Goal: Transaction & Acquisition: Purchase product/service

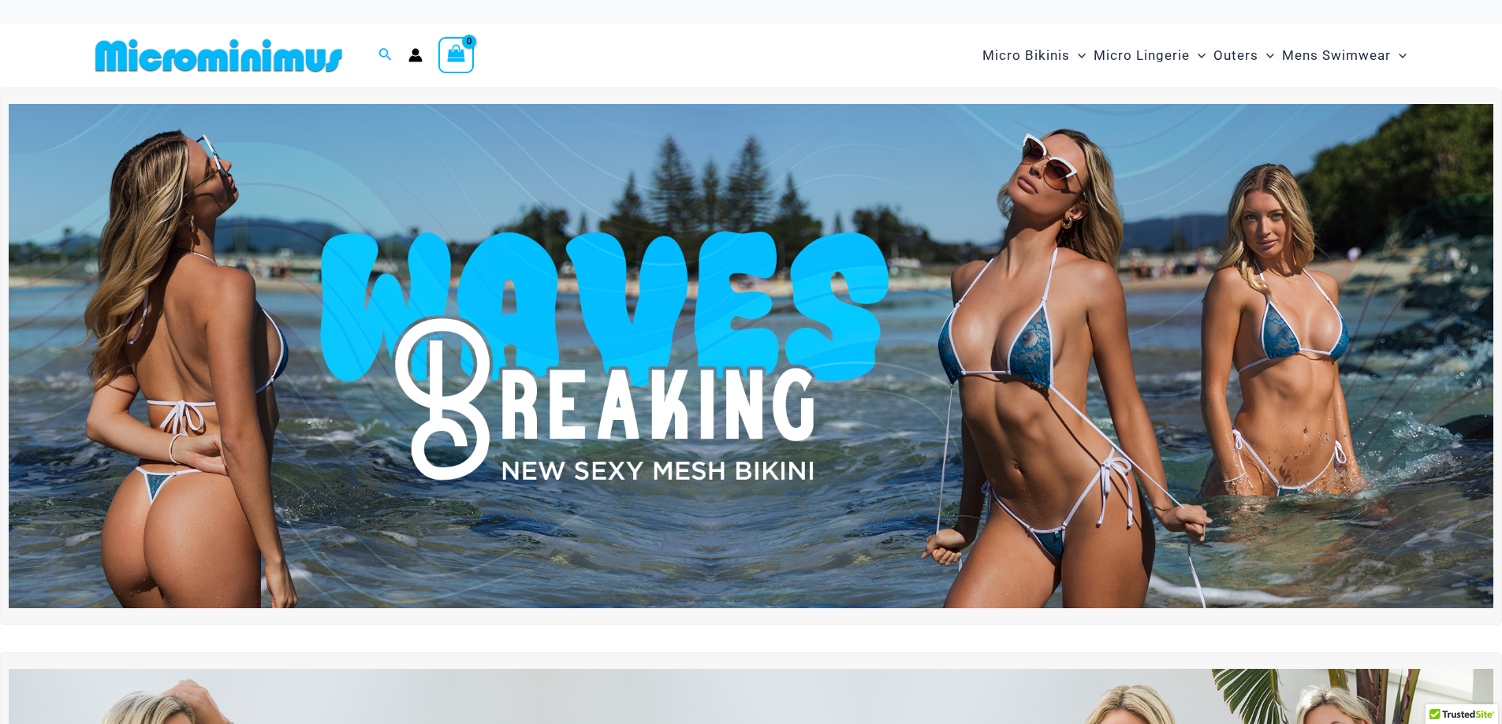
click at [1034, 345] on img at bounding box center [751, 356] width 1484 height 505
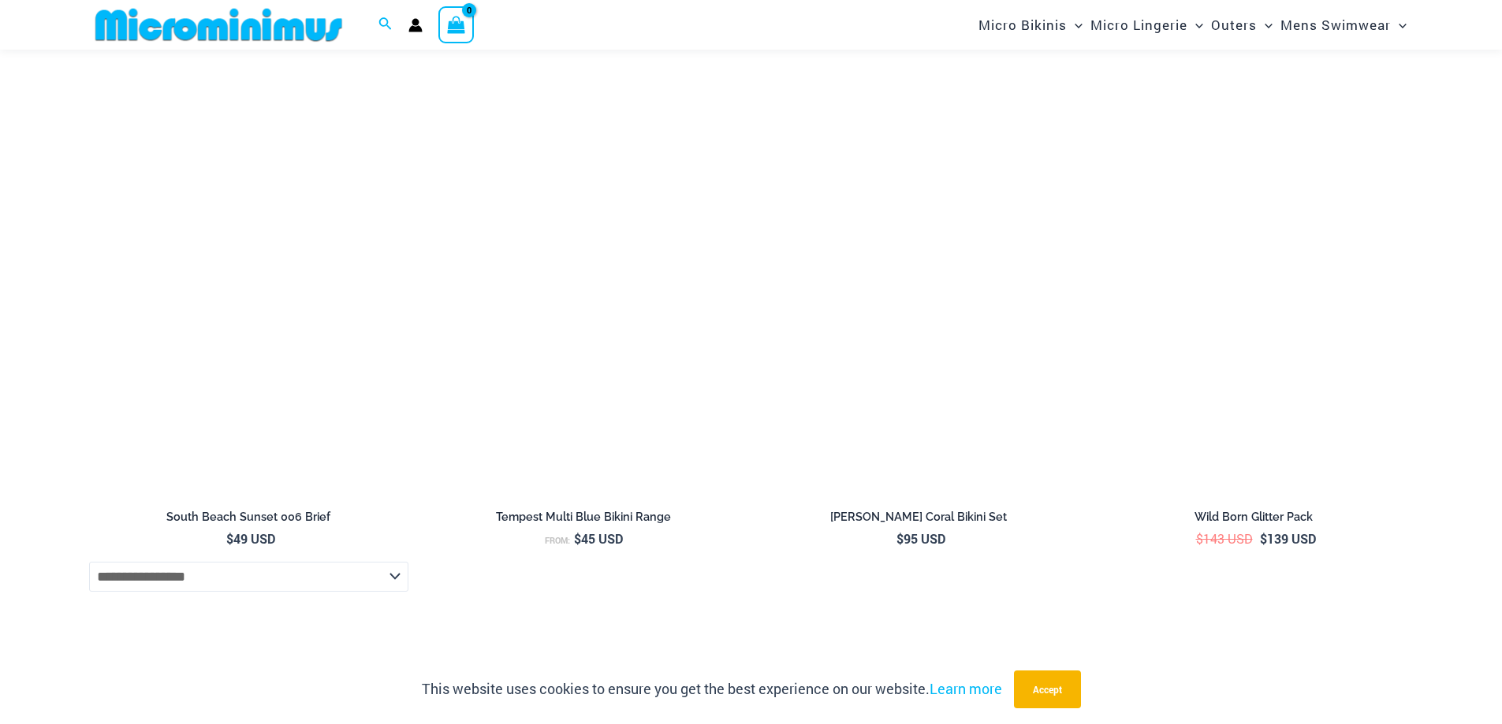
scroll to position [4913, 0]
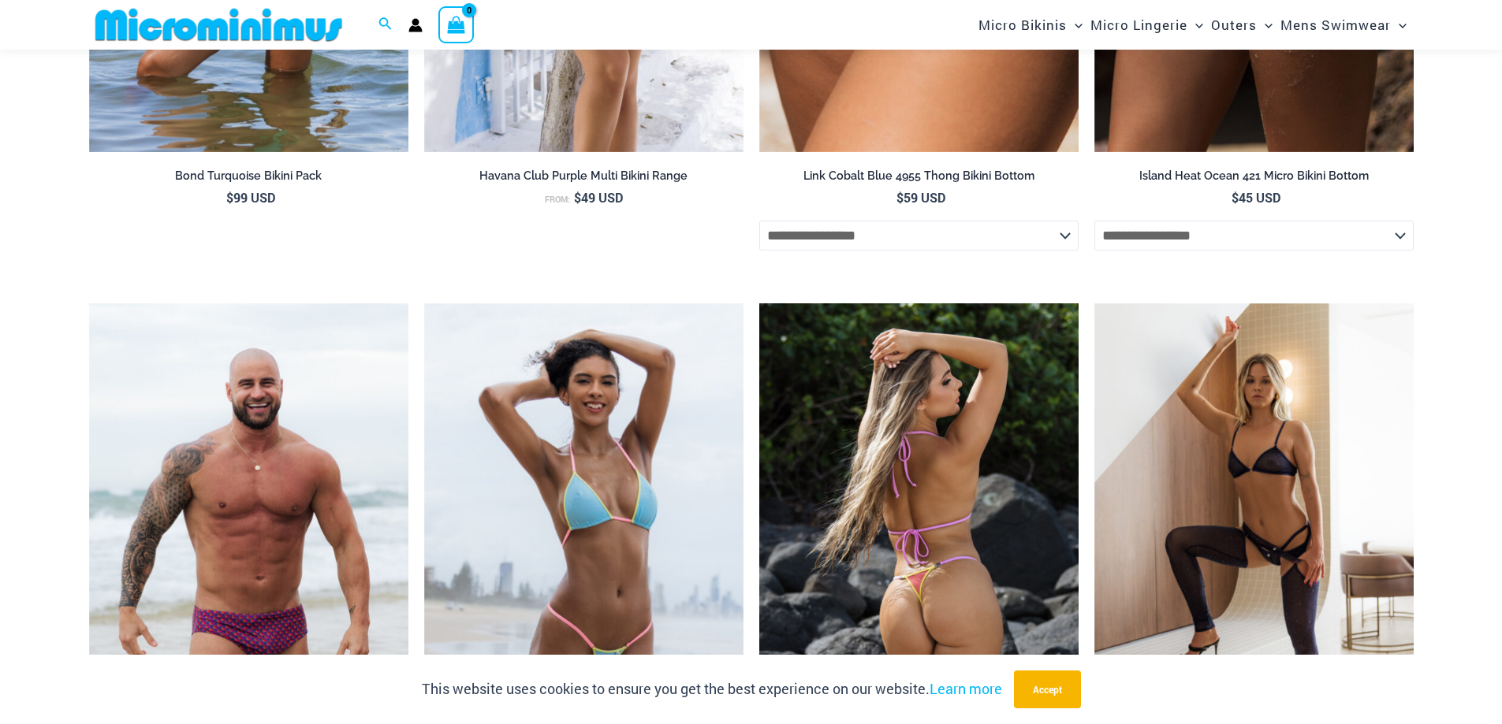
click at [911, 546] on img at bounding box center [918, 542] width 319 height 479
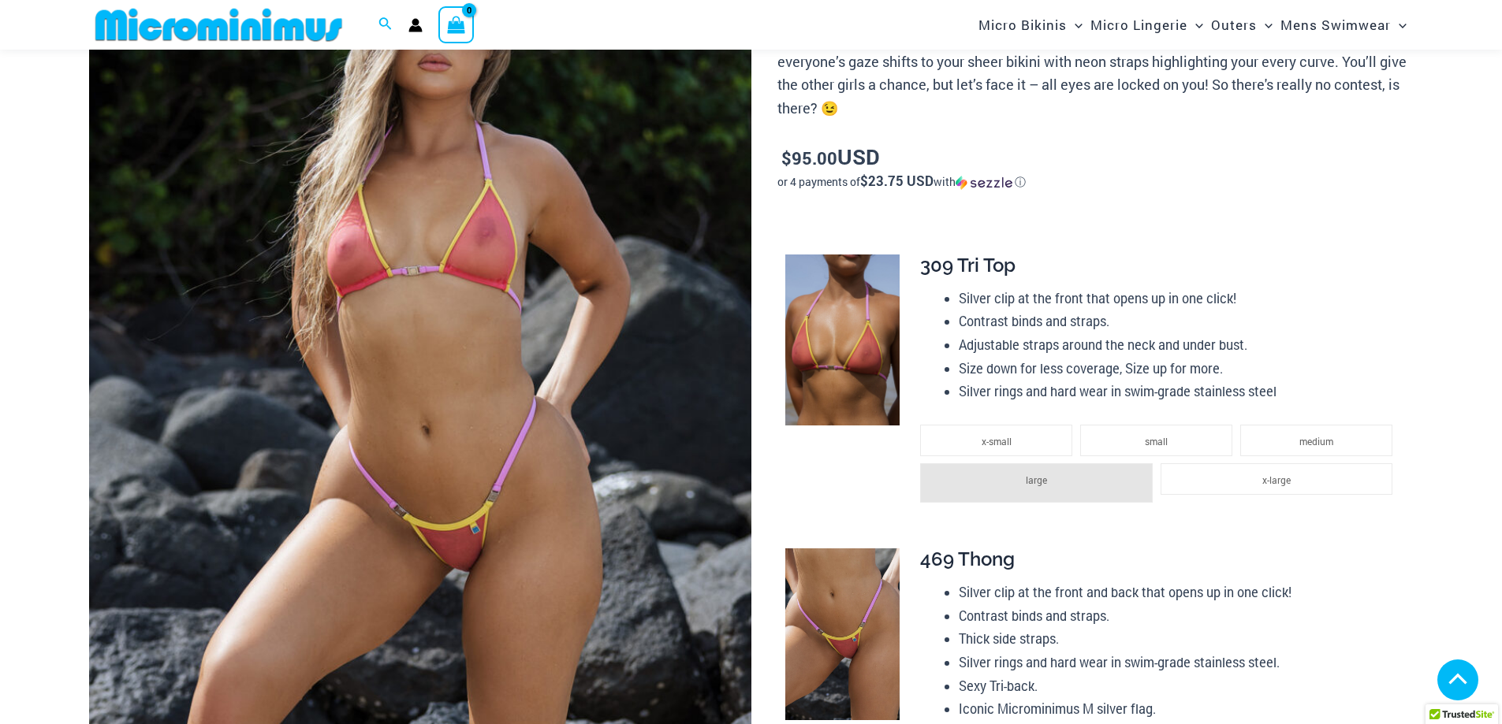
scroll to position [1156, 0]
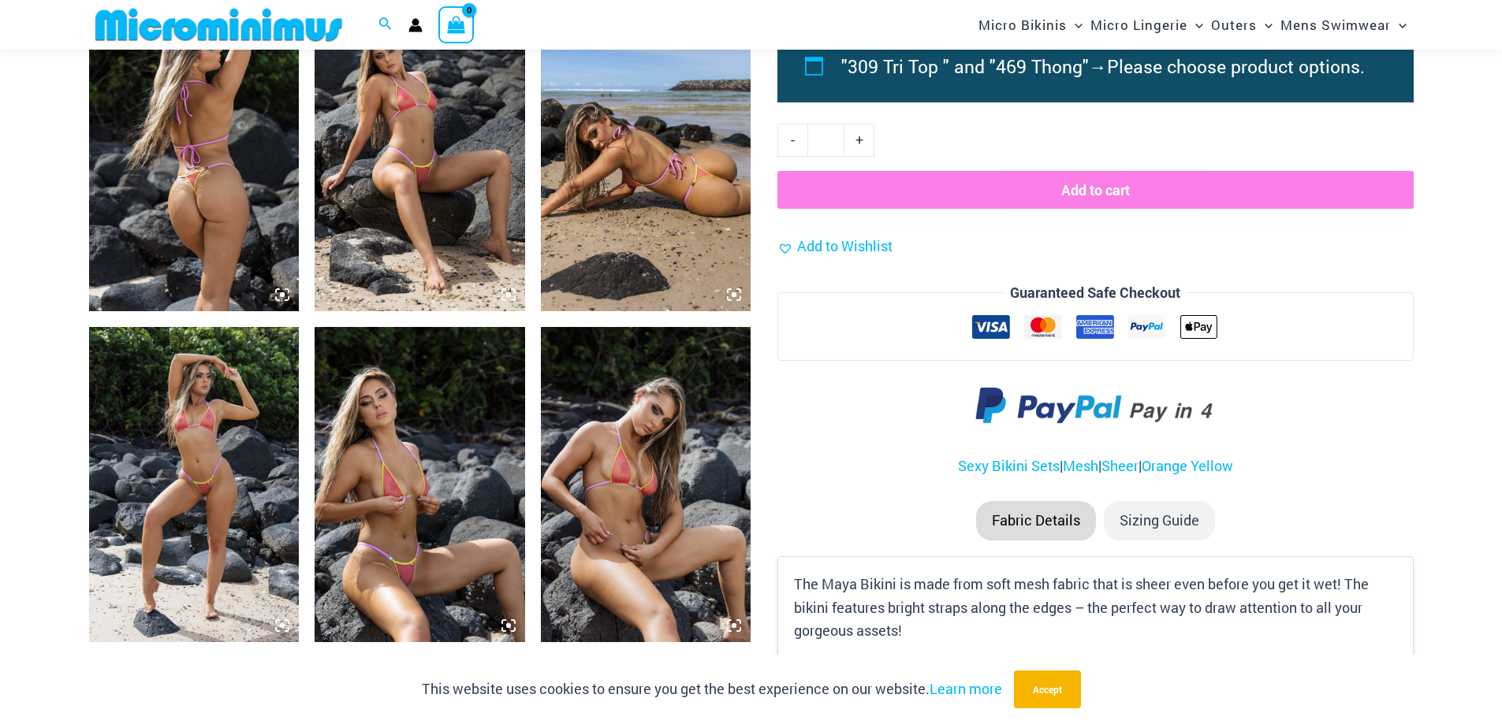
click at [382, 533] on img at bounding box center [420, 484] width 210 height 315
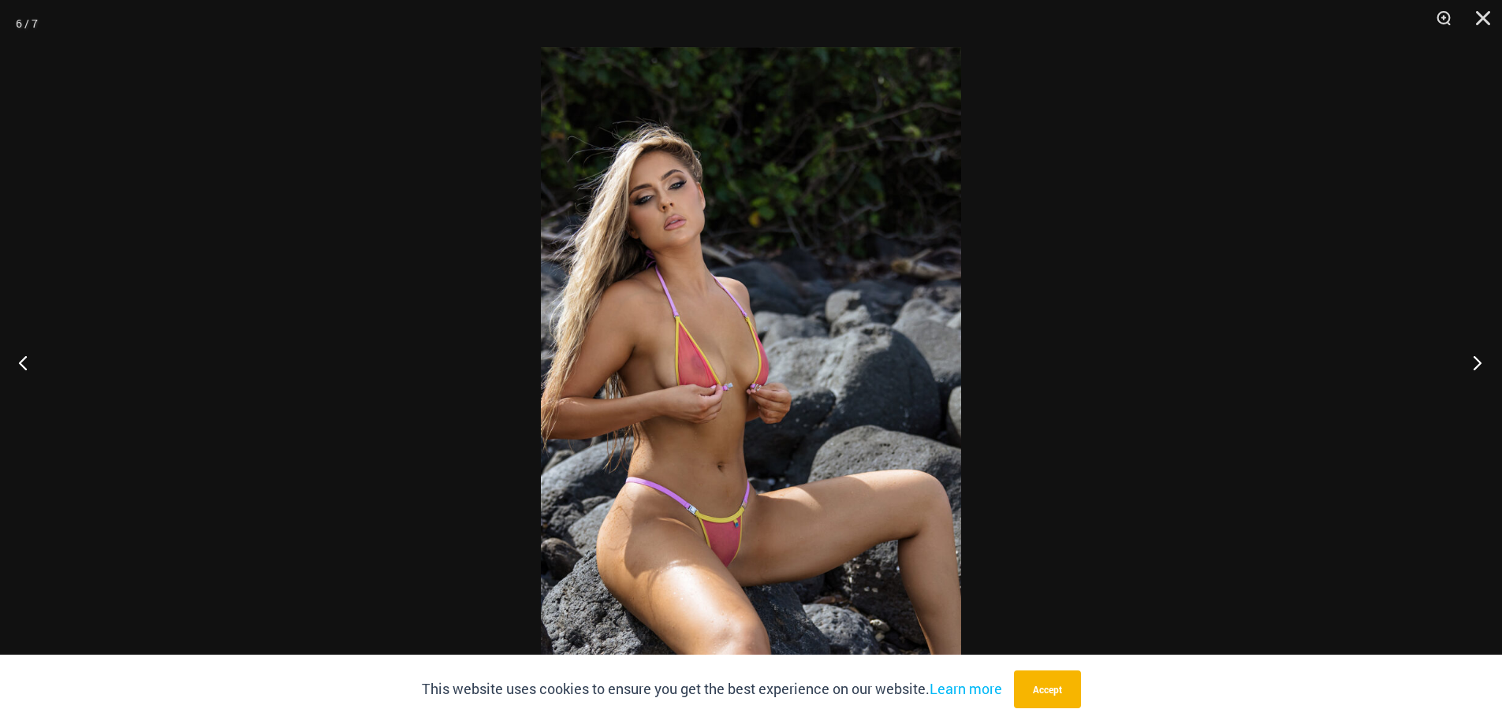
click at [1477, 370] on button "Next" at bounding box center [1472, 362] width 59 height 79
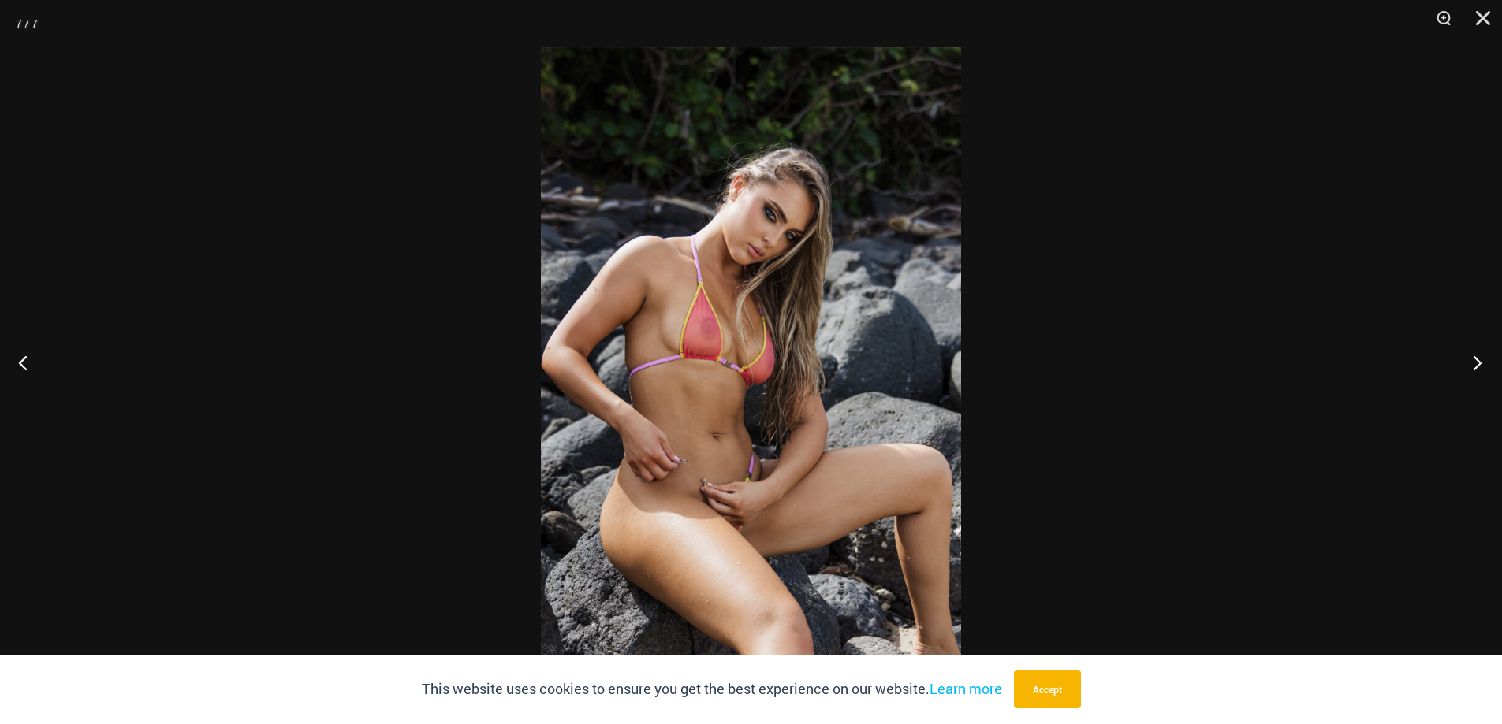
click at [1477, 370] on button "Next" at bounding box center [1472, 362] width 59 height 79
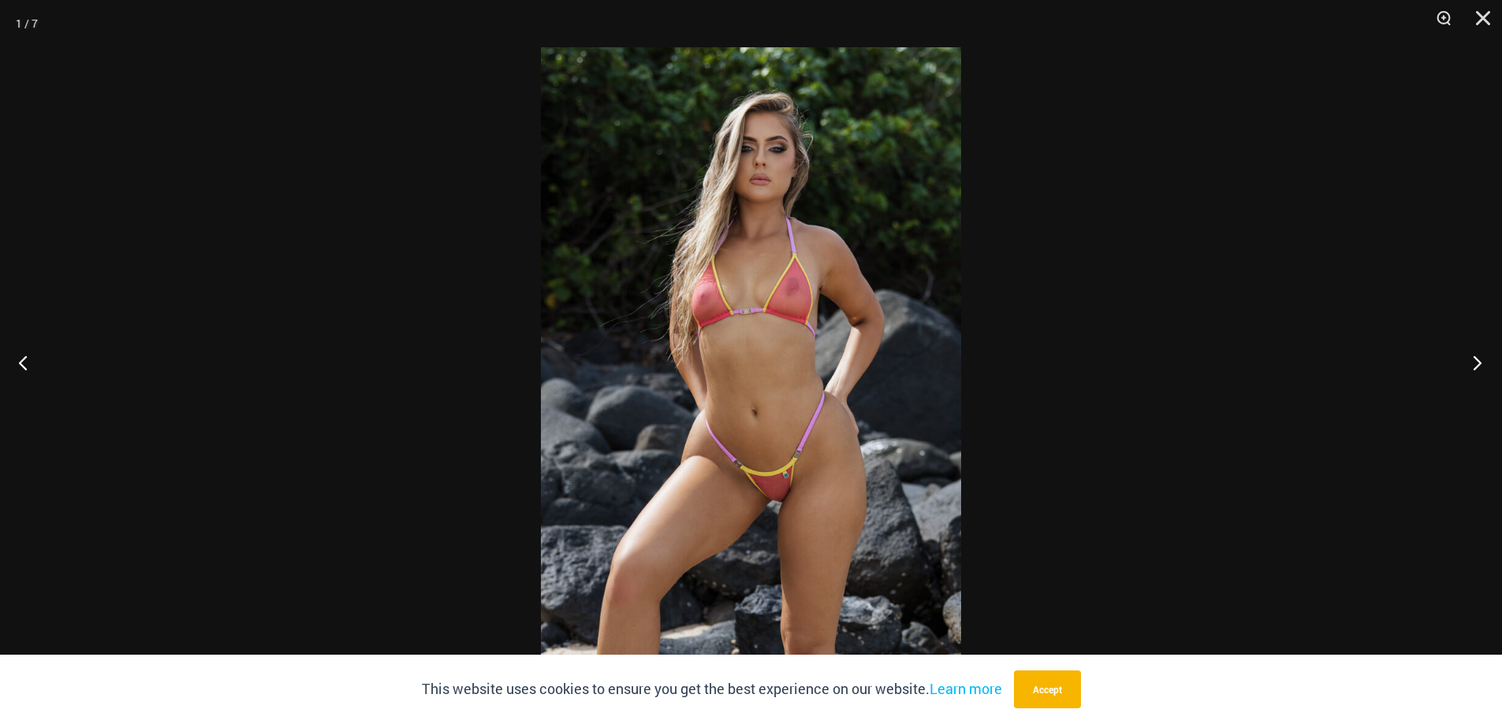
click at [1476, 363] on button "Next" at bounding box center [1472, 362] width 59 height 79
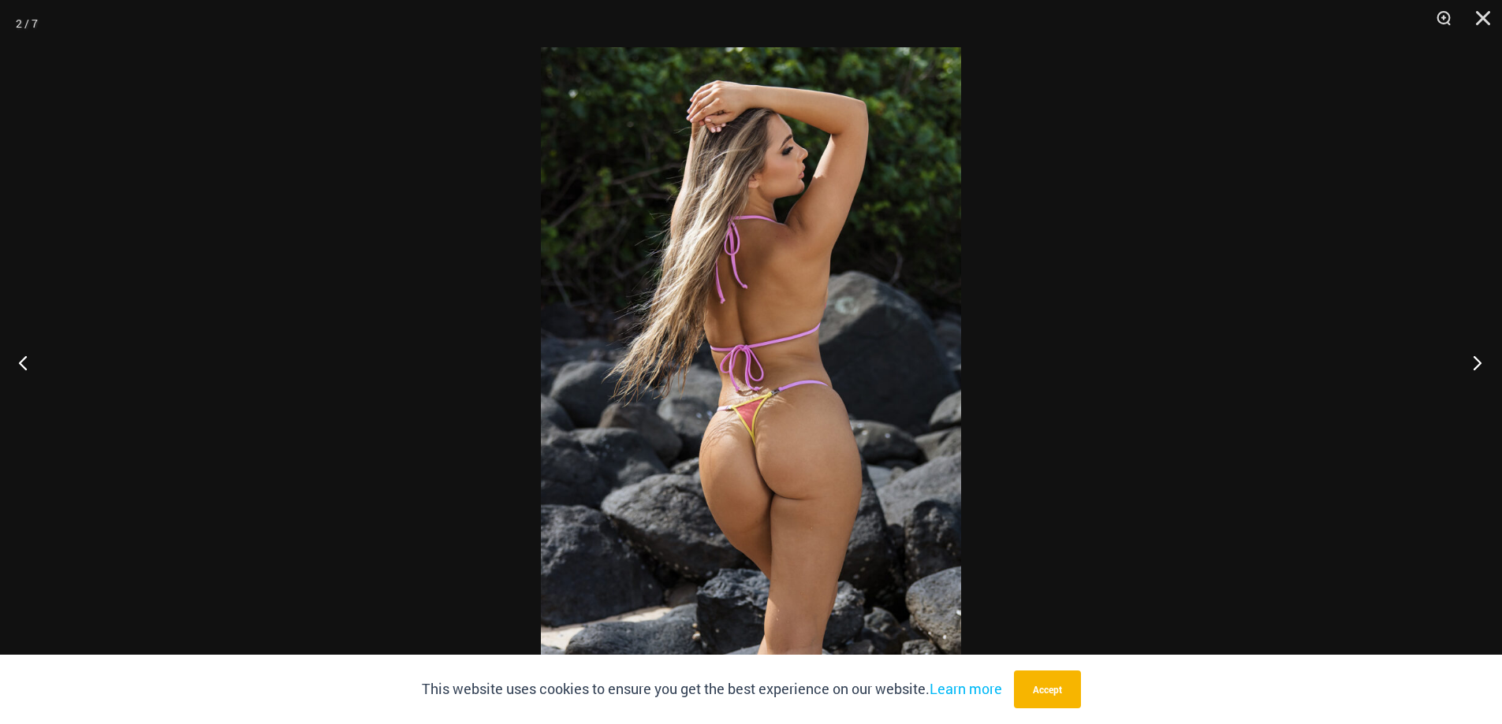
click at [1476, 363] on button "Next" at bounding box center [1472, 362] width 59 height 79
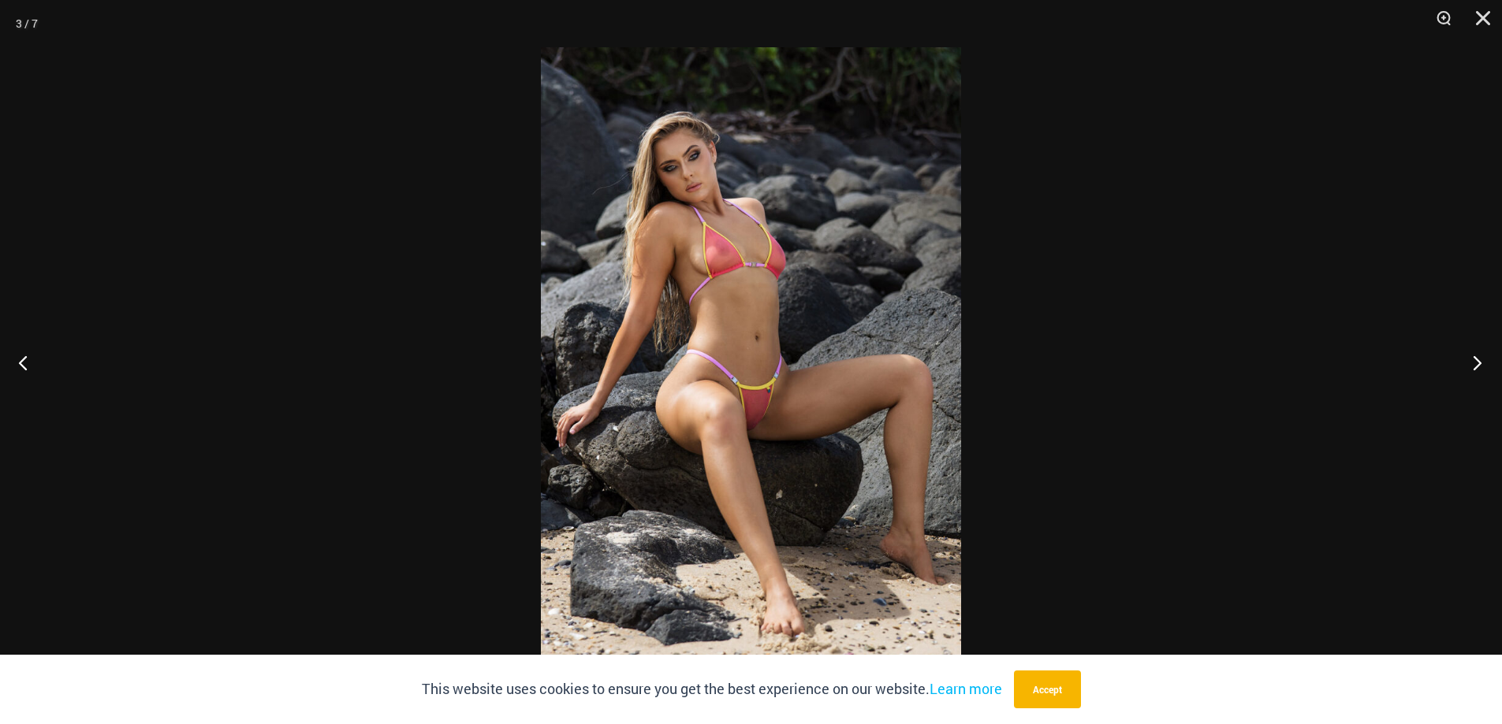
click at [1476, 363] on button "Next" at bounding box center [1472, 362] width 59 height 79
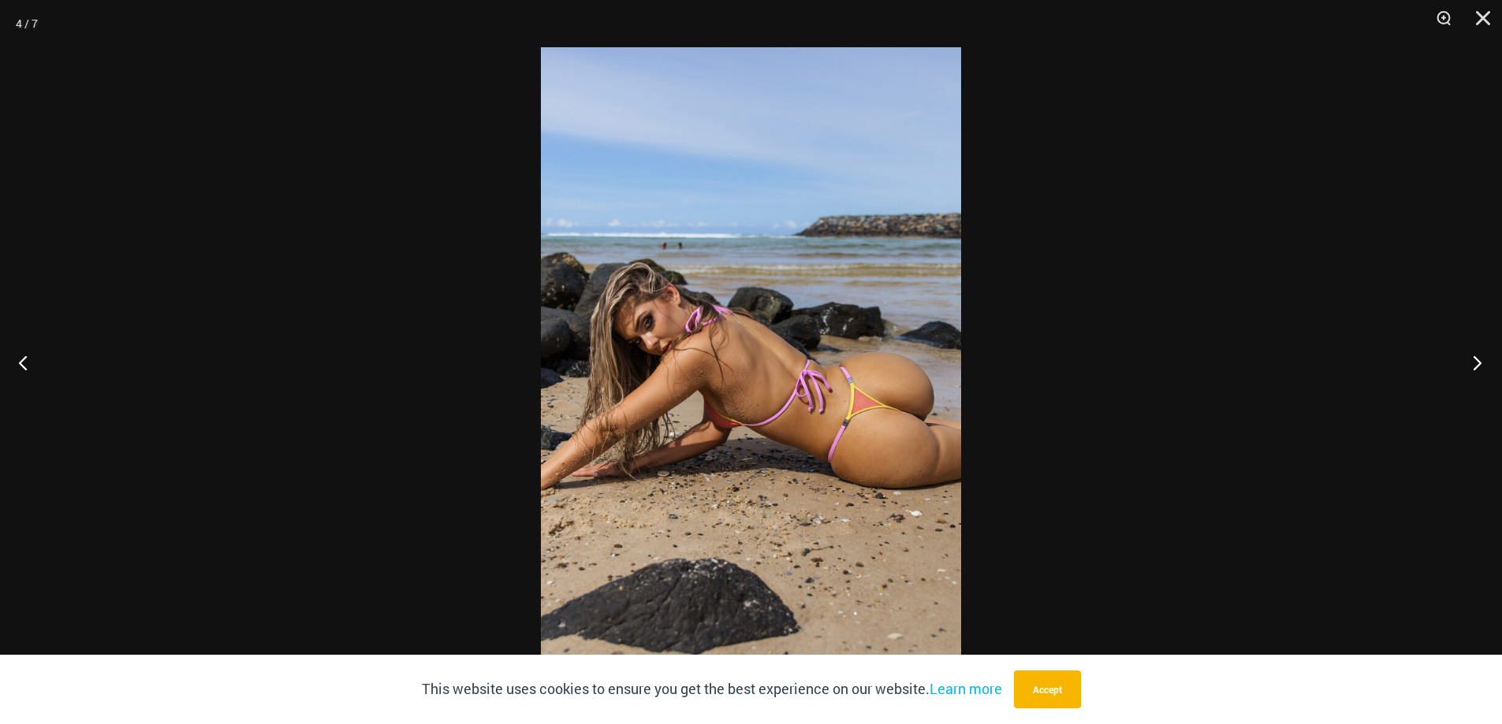
click at [1476, 363] on button "Next" at bounding box center [1472, 362] width 59 height 79
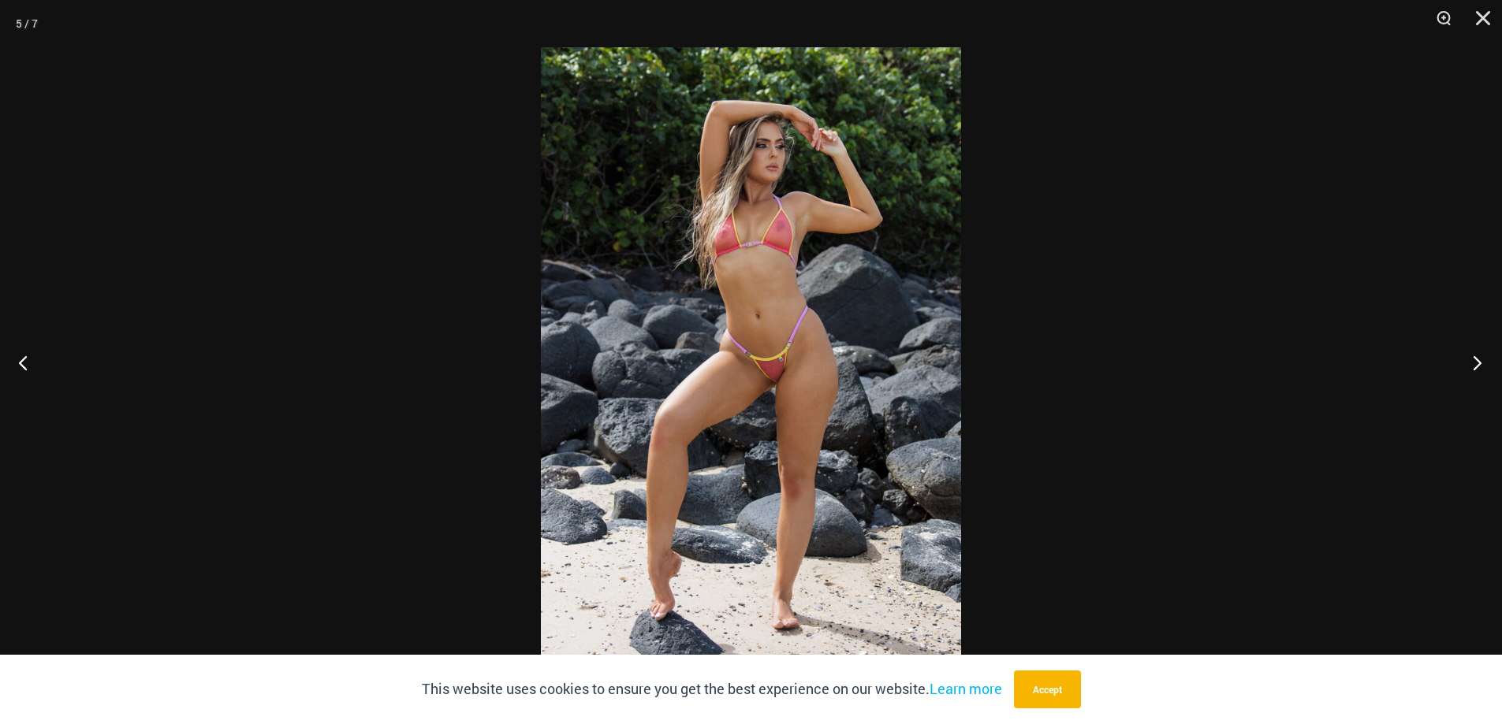
click at [1476, 363] on button "Next" at bounding box center [1472, 362] width 59 height 79
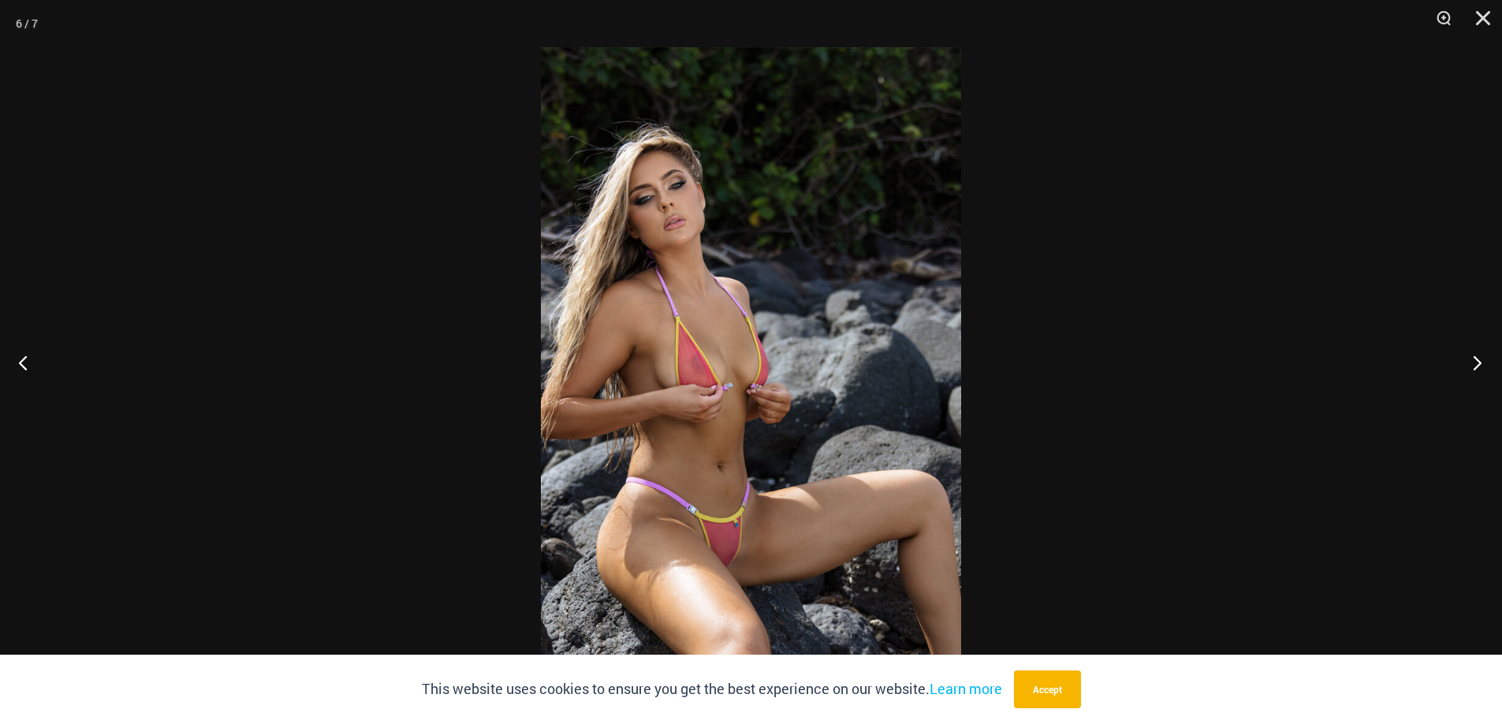
click at [1476, 363] on button "Next" at bounding box center [1472, 362] width 59 height 79
